Goal: Use online tool/utility: Utilize a website feature to perform a specific function

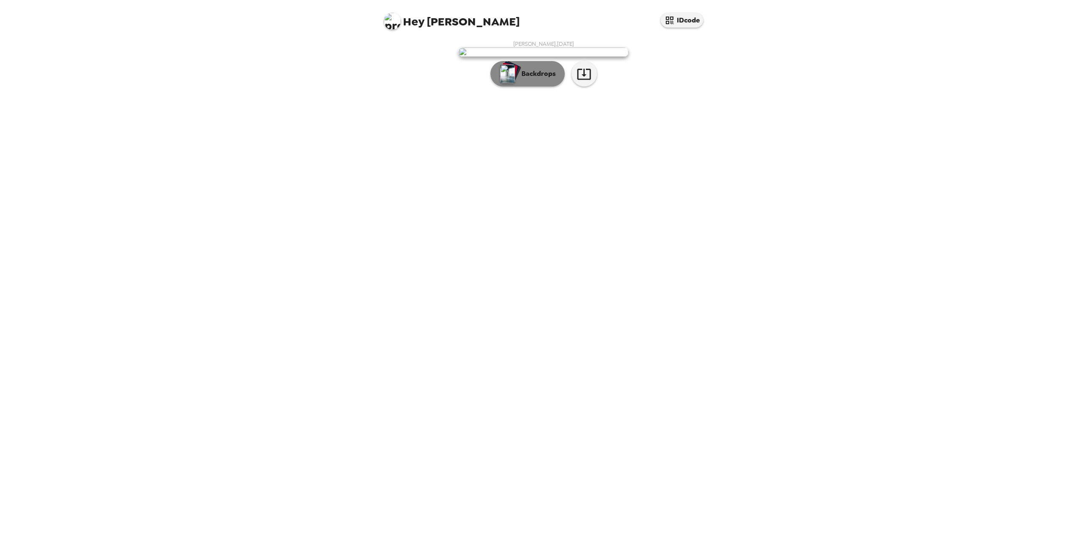
click at [538, 79] on p "Backdrops" at bounding box center [536, 74] width 39 height 10
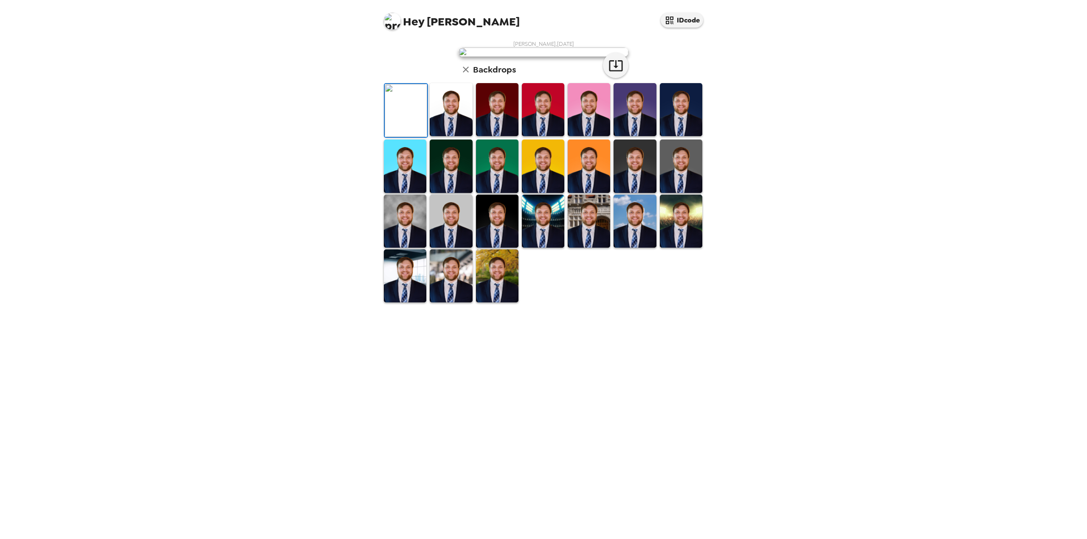
click at [458, 136] on img at bounding box center [451, 109] width 42 height 53
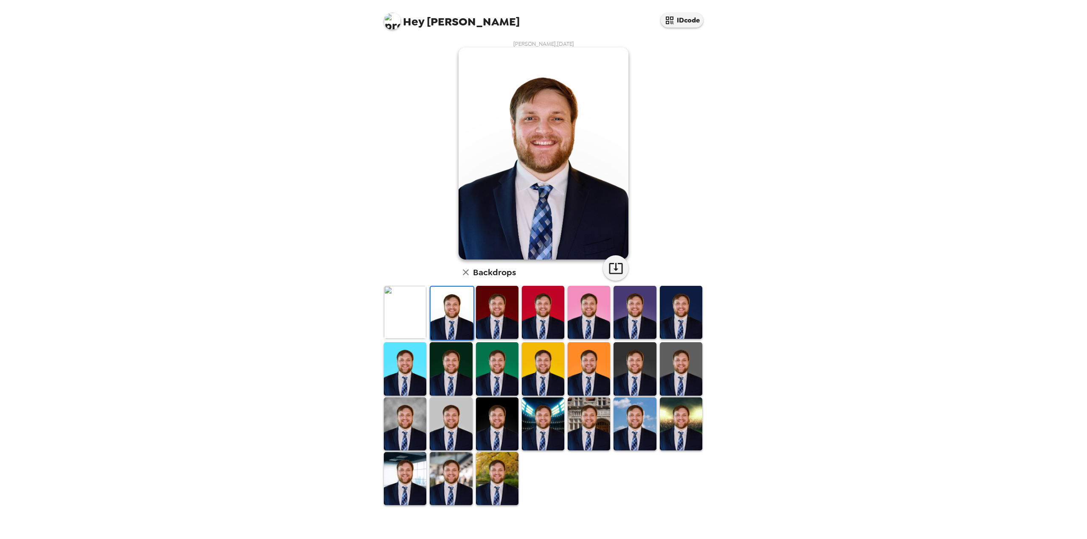
click at [499, 313] on img at bounding box center [497, 312] width 42 height 53
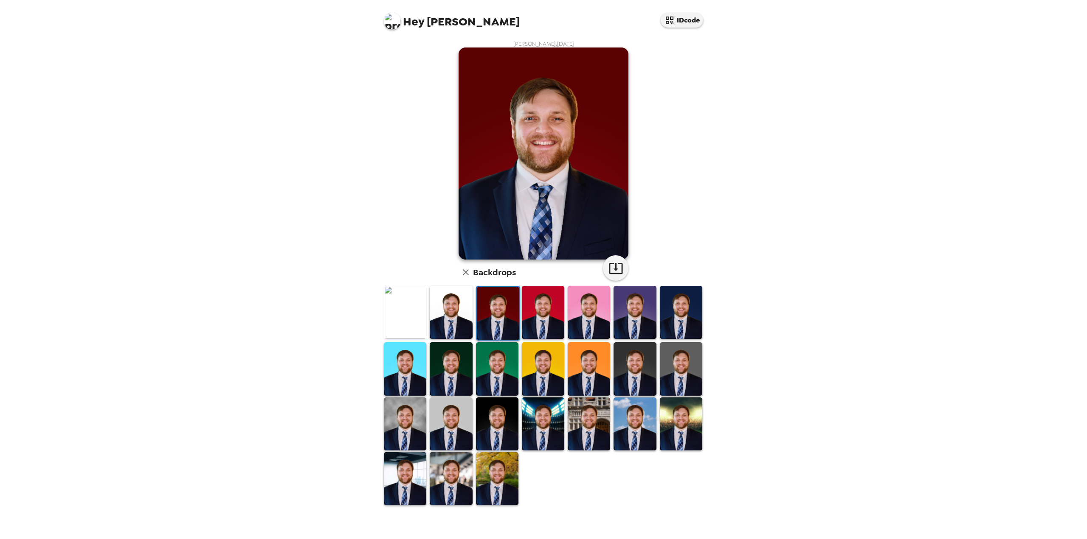
click at [410, 422] on img at bounding box center [405, 424] width 42 height 53
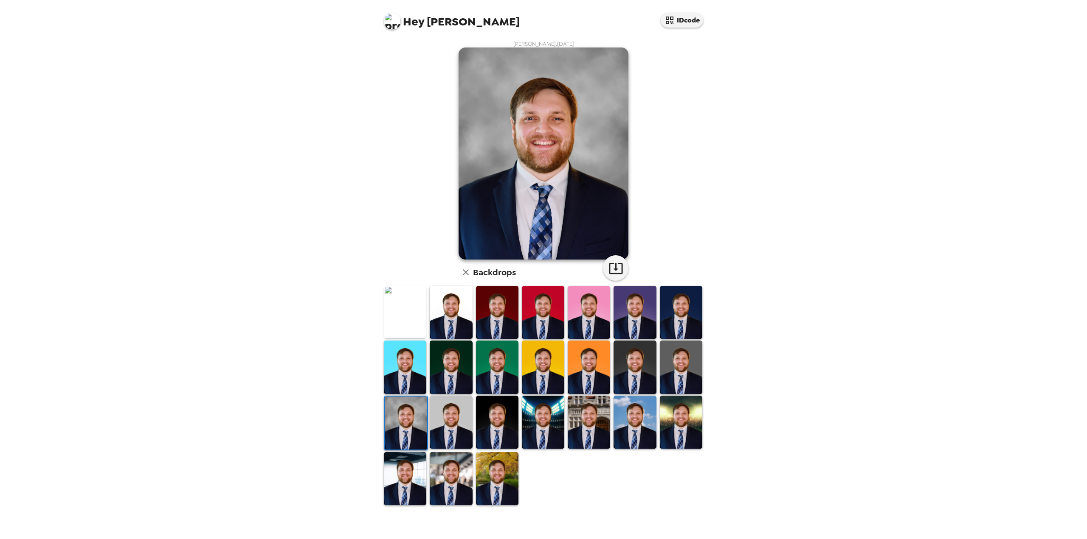
click at [403, 473] on img at bounding box center [405, 478] width 42 height 53
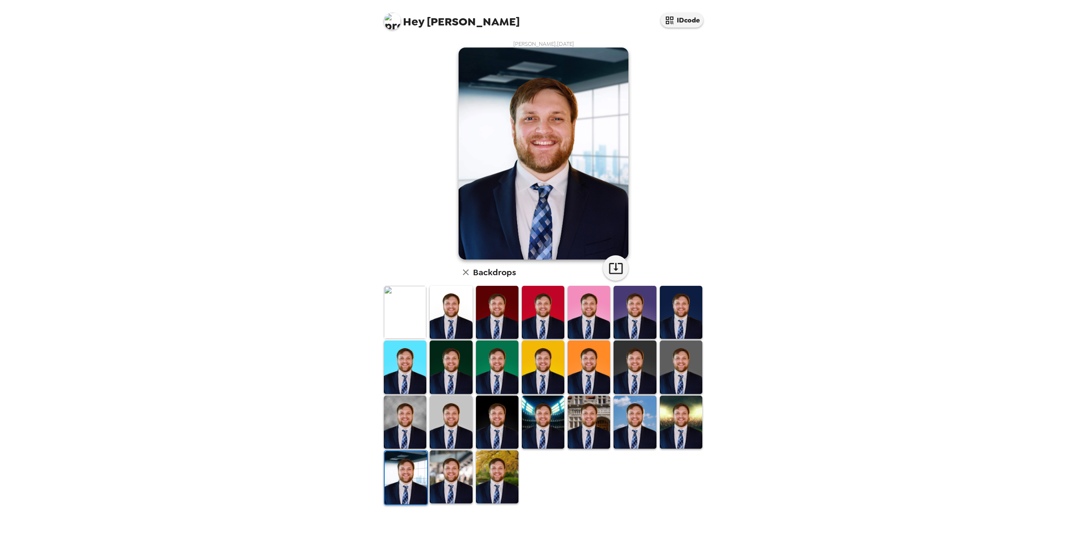
click at [448, 479] on img at bounding box center [451, 477] width 42 height 53
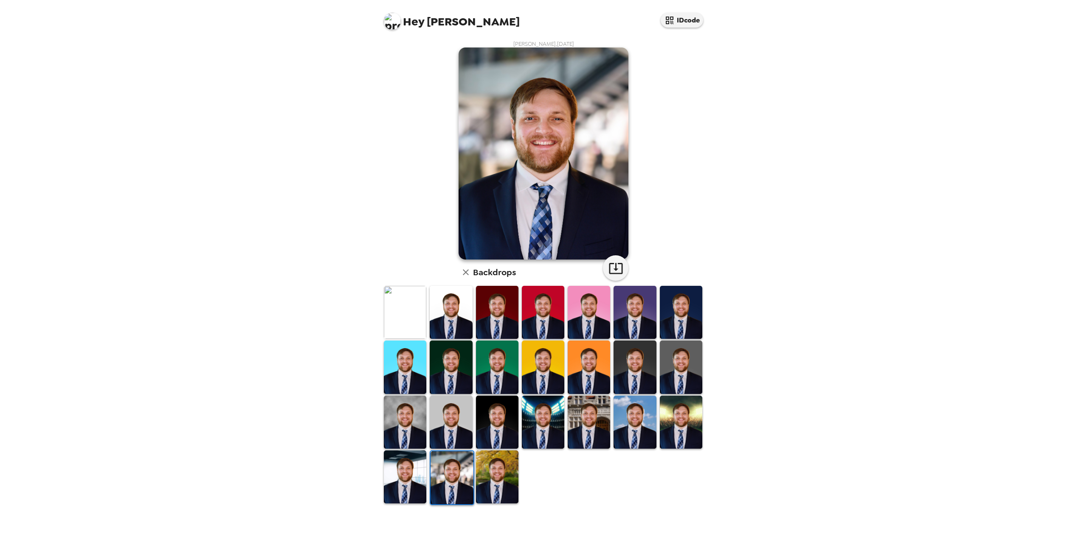
click at [495, 481] on img at bounding box center [497, 477] width 42 height 53
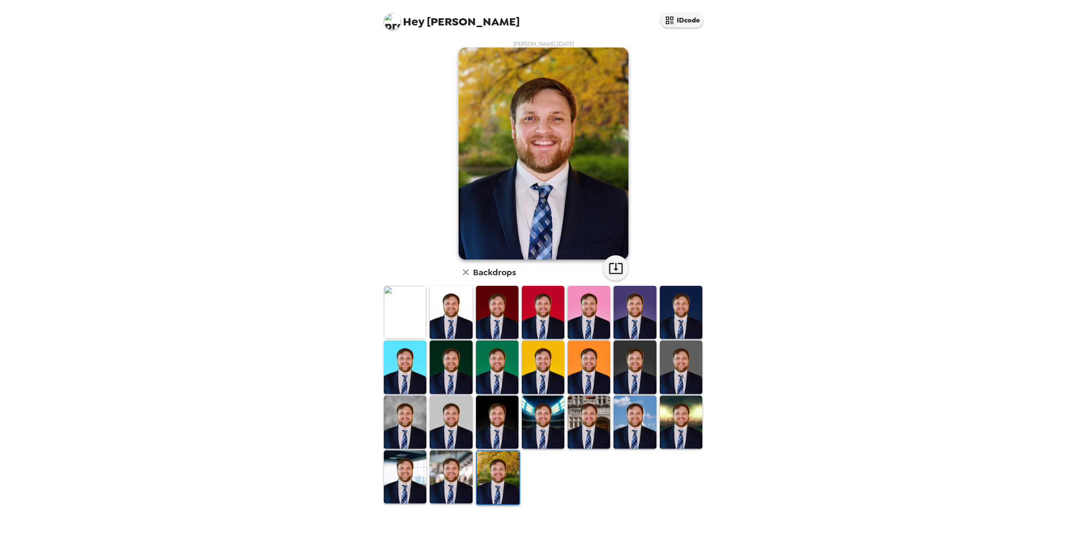
click at [407, 322] on img at bounding box center [405, 312] width 42 height 53
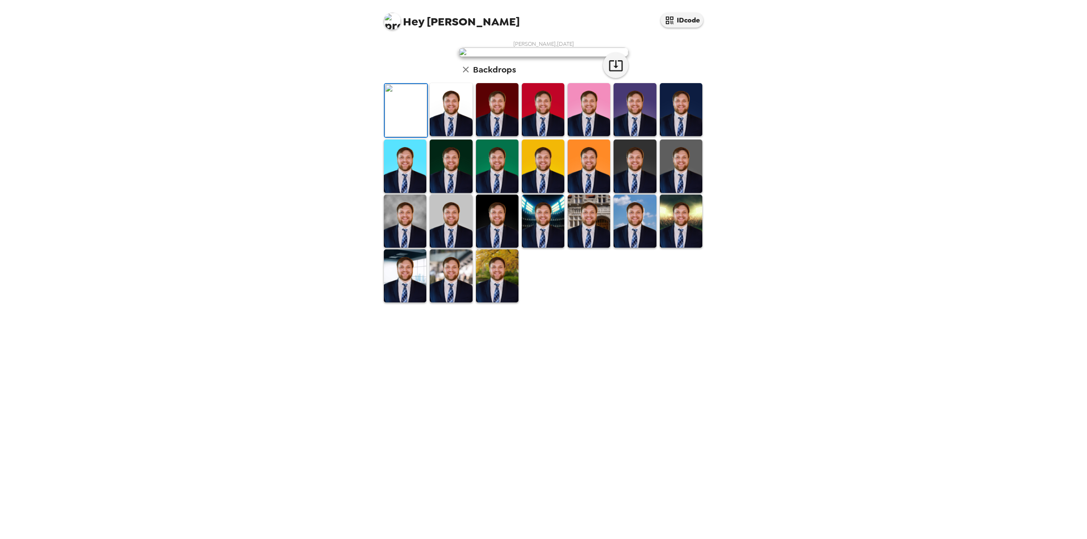
click at [446, 136] on img at bounding box center [451, 109] width 42 height 53
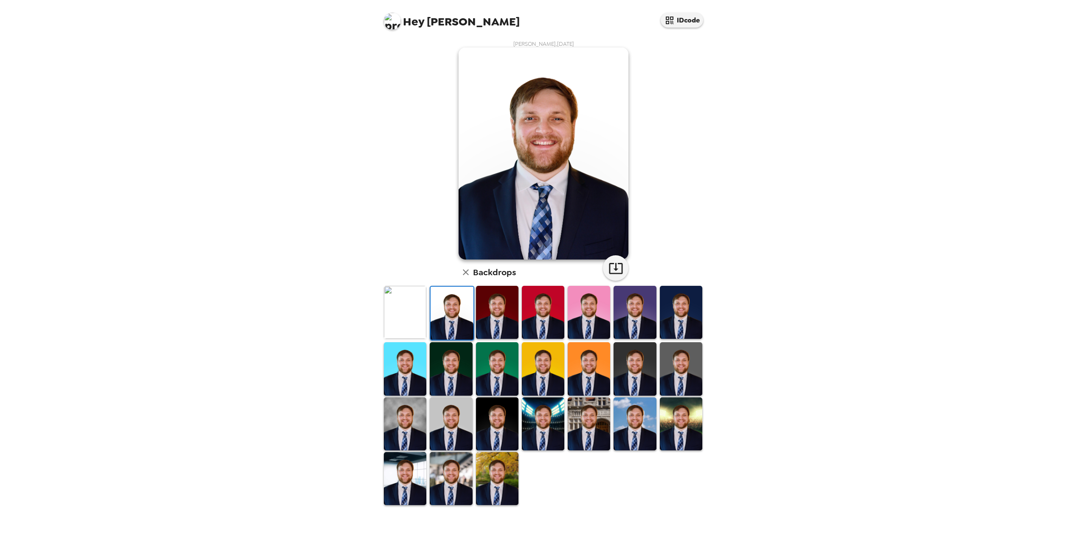
click at [398, 320] on img at bounding box center [405, 312] width 42 height 53
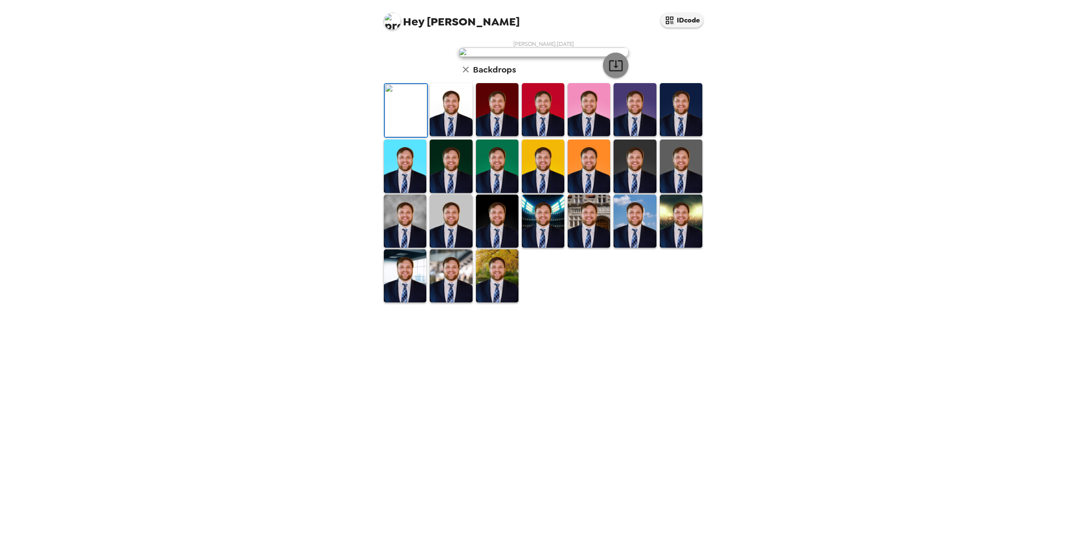
click at [616, 71] on icon "button" at bounding box center [616, 65] width 14 height 11
click at [445, 136] on img at bounding box center [451, 109] width 42 height 53
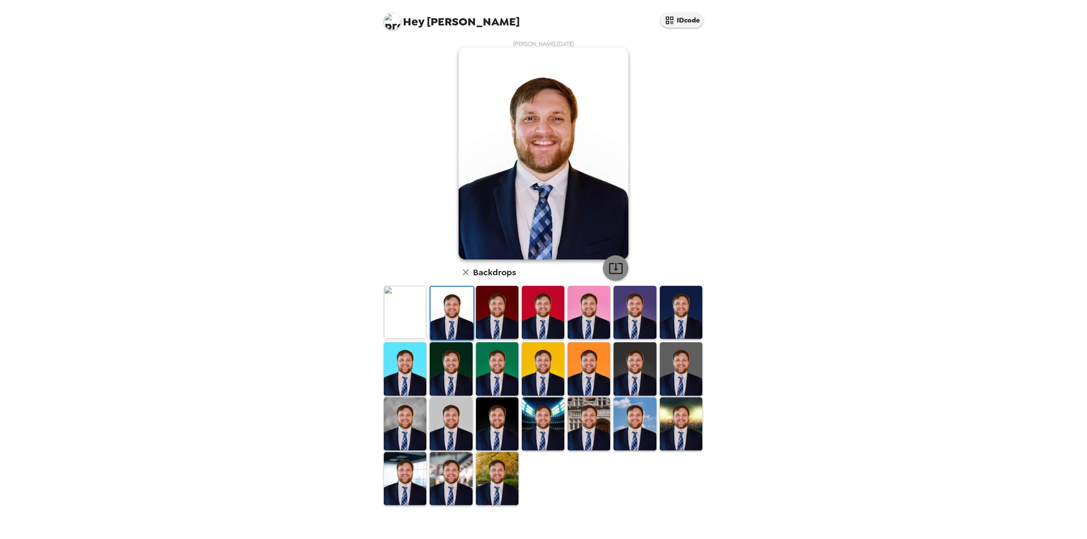
click at [615, 267] on icon "button" at bounding box center [616, 268] width 14 height 11
click at [496, 478] on img at bounding box center [497, 478] width 42 height 53
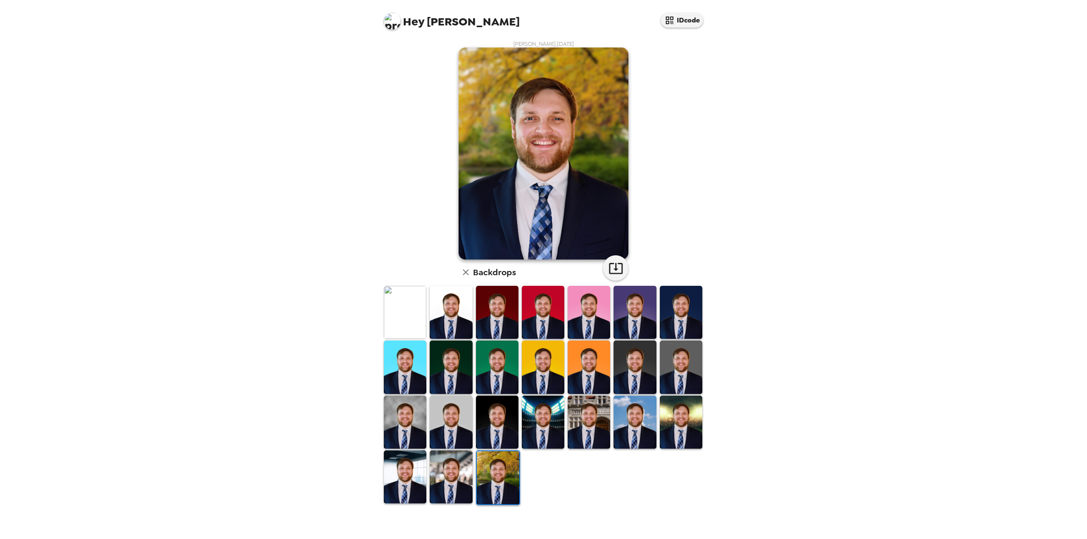
click at [478, 481] on img at bounding box center [498, 478] width 42 height 53
click at [465, 483] on img at bounding box center [451, 477] width 42 height 53
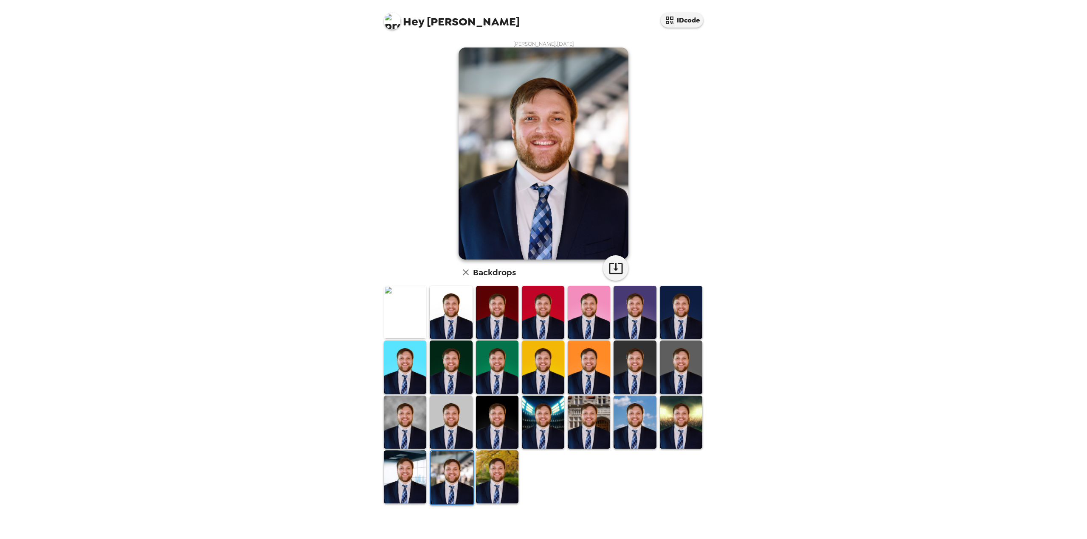
click at [433, 483] on img at bounding box center [451, 478] width 42 height 53
click at [416, 482] on img at bounding box center [405, 477] width 42 height 53
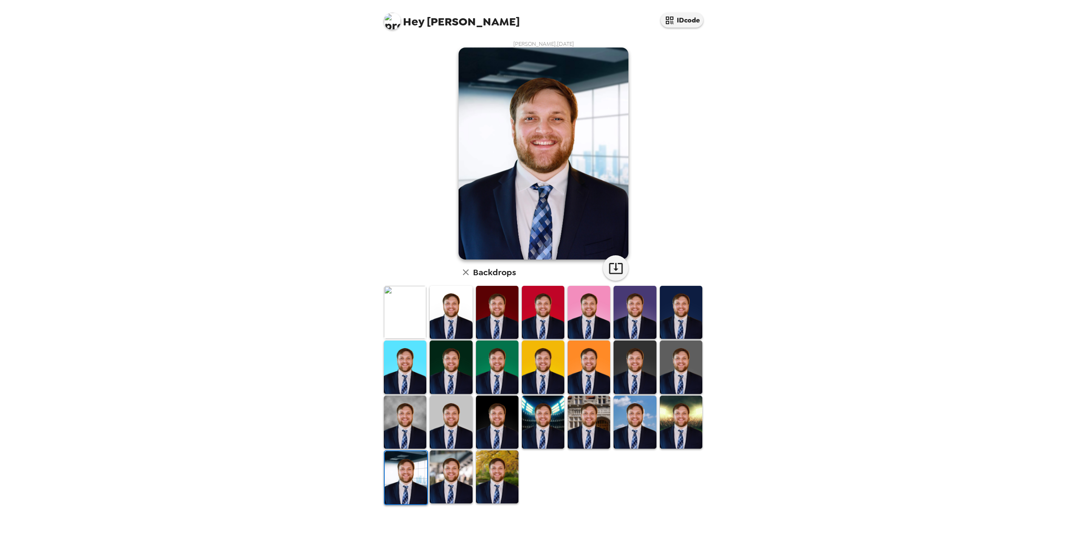
click at [456, 500] on img at bounding box center [451, 477] width 42 height 53
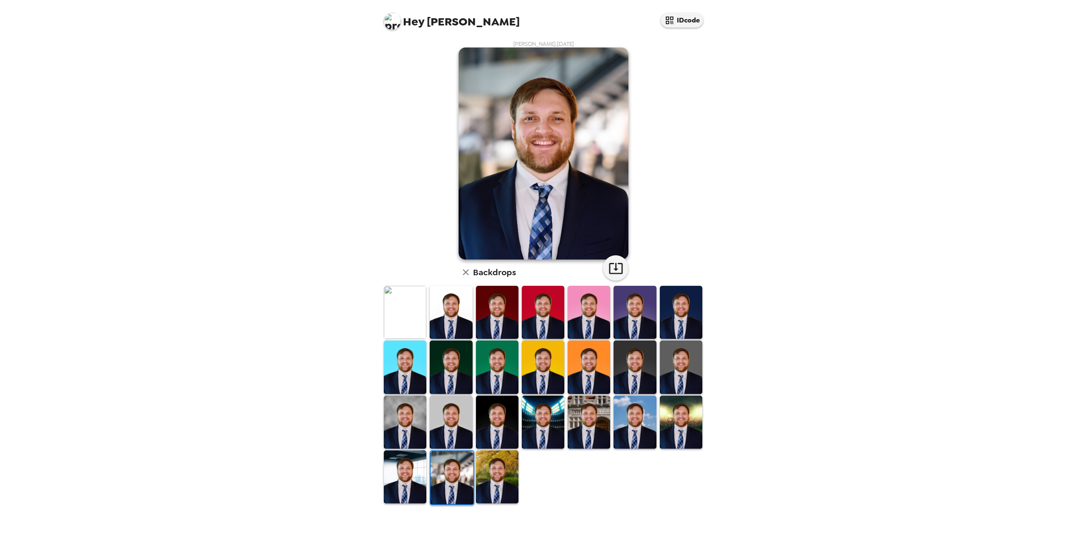
click at [415, 413] on img at bounding box center [405, 422] width 42 height 53
